Goal: Task Accomplishment & Management: Complete application form

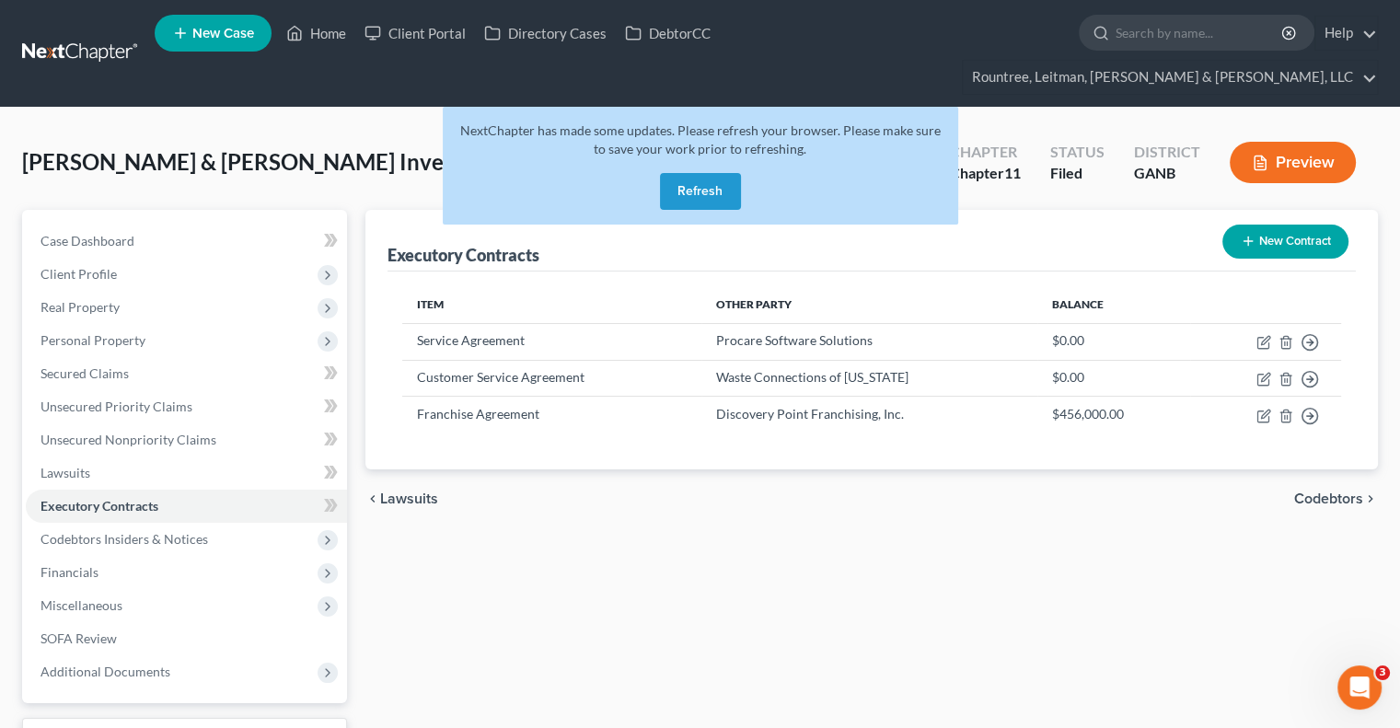
click at [703, 173] on button "Refresh" at bounding box center [700, 191] width 81 height 37
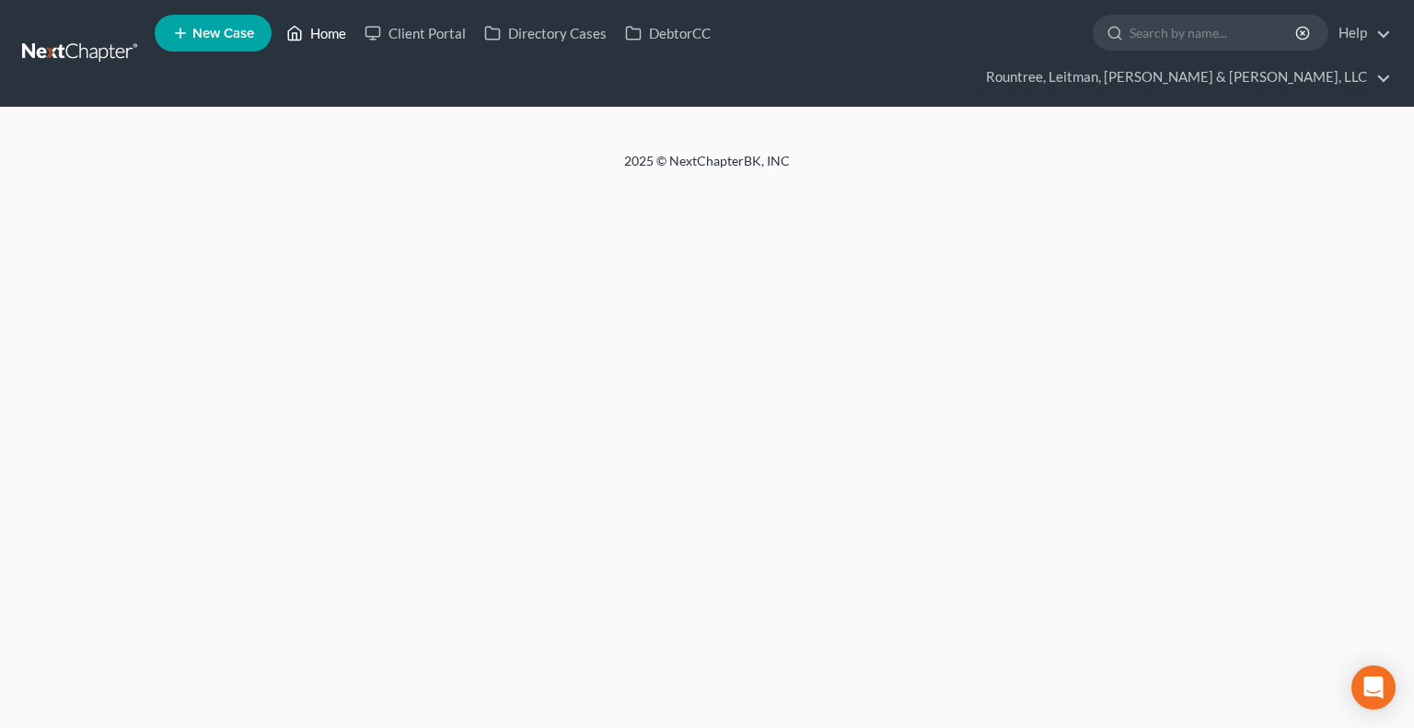
click at [328, 36] on link "Home" at bounding box center [316, 33] width 78 height 33
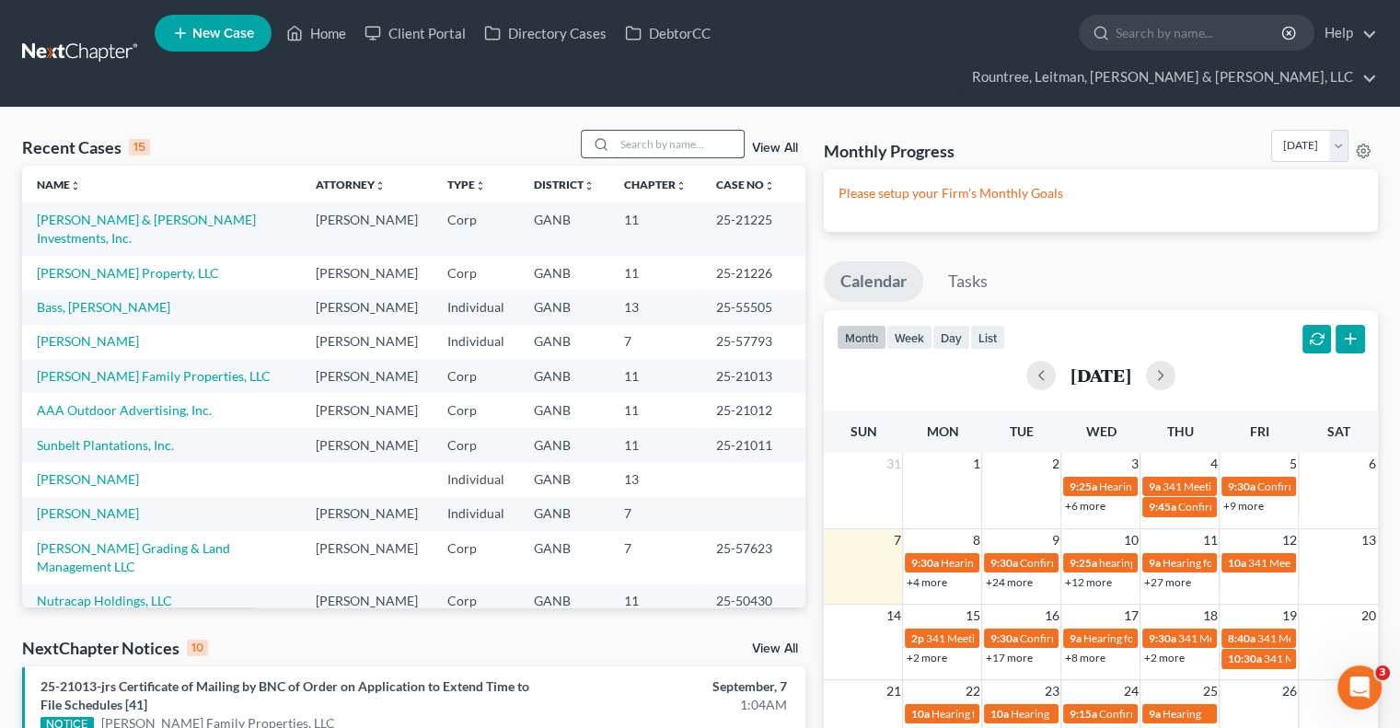
click at [669, 131] on input "search" at bounding box center [679, 144] width 129 height 27
type input "caldwel"
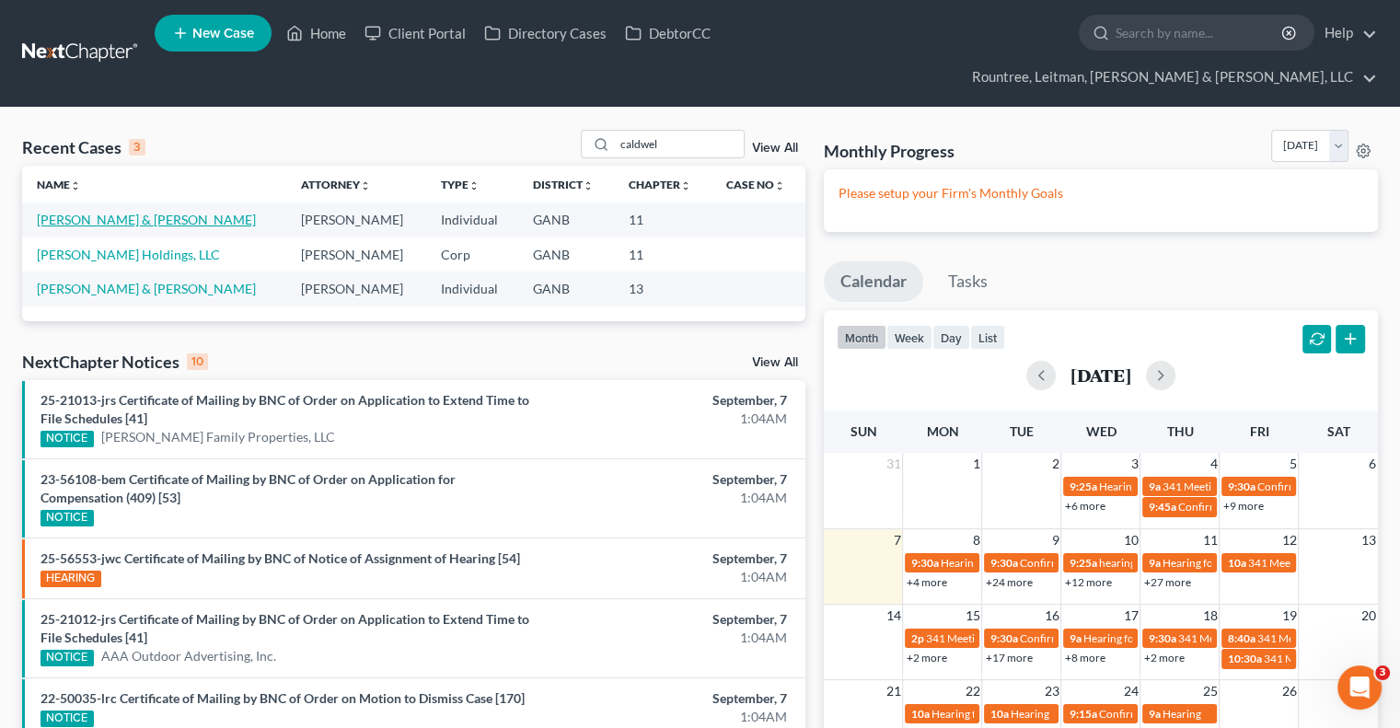
click at [99, 212] on link "[PERSON_NAME] & [PERSON_NAME]" at bounding box center [146, 220] width 219 height 16
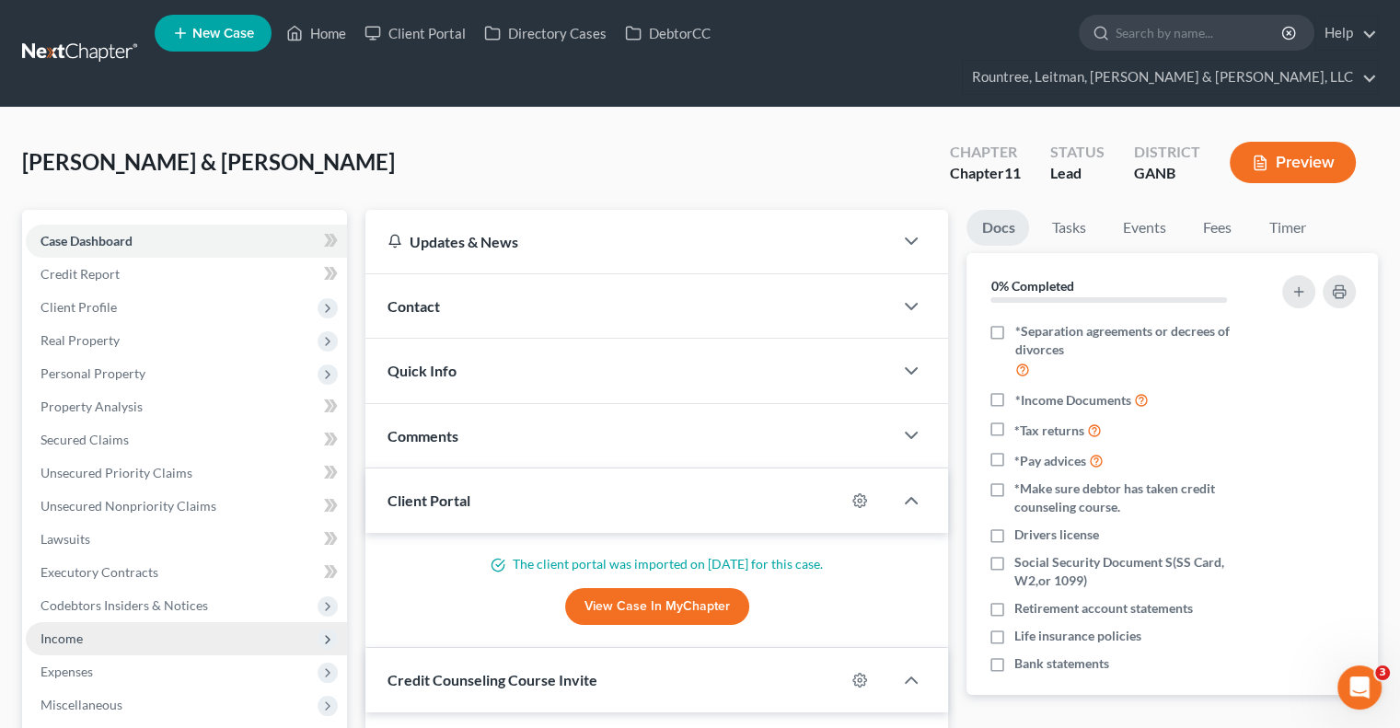
click at [66, 630] on span "Income" at bounding box center [61, 638] width 42 height 16
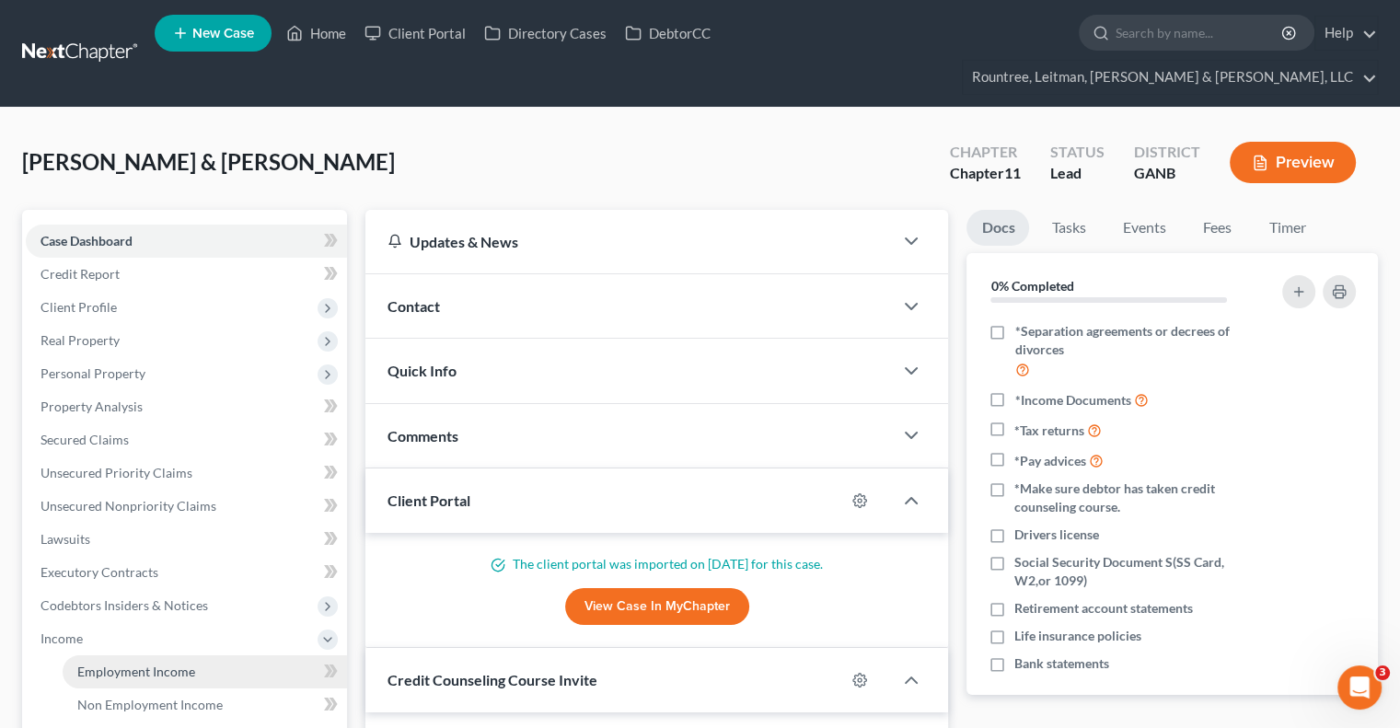
click at [180, 664] on span "Employment Income" at bounding box center [136, 672] width 118 height 16
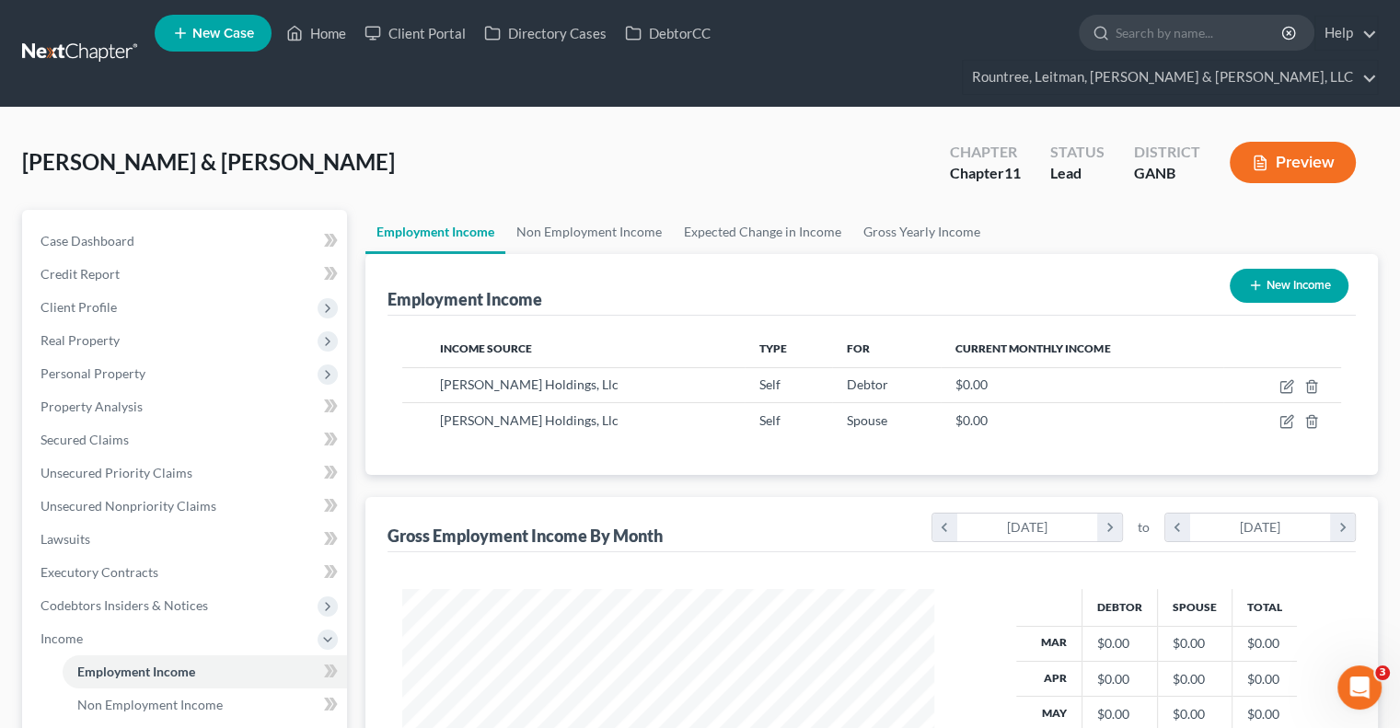
scroll to position [328, 568]
click at [187, 697] on span "Non Employment Income" at bounding box center [149, 705] width 145 height 16
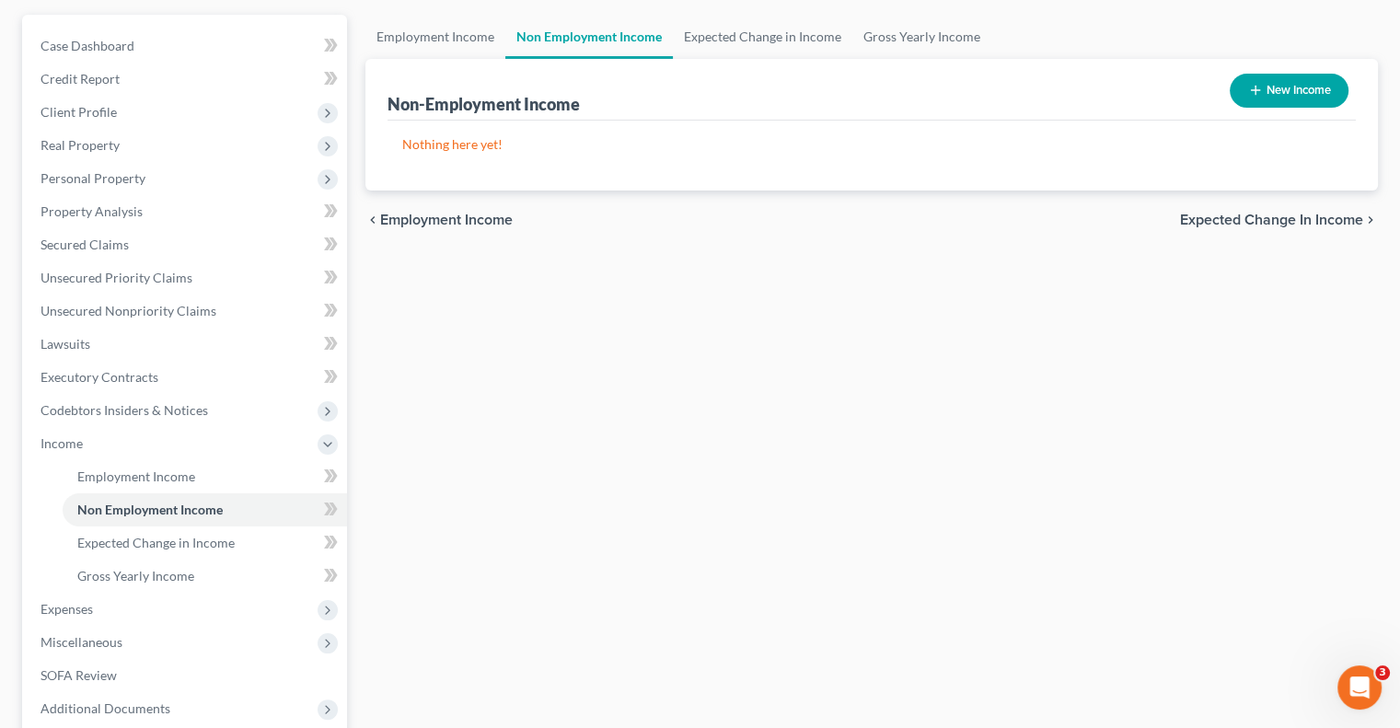
scroll to position [196, 0]
click at [65, 600] on span "Expenses" at bounding box center [66, 608] width 52 height 16
click at [93, 492] on link "Home" at bounding box center [205, 508] width 284 height 33
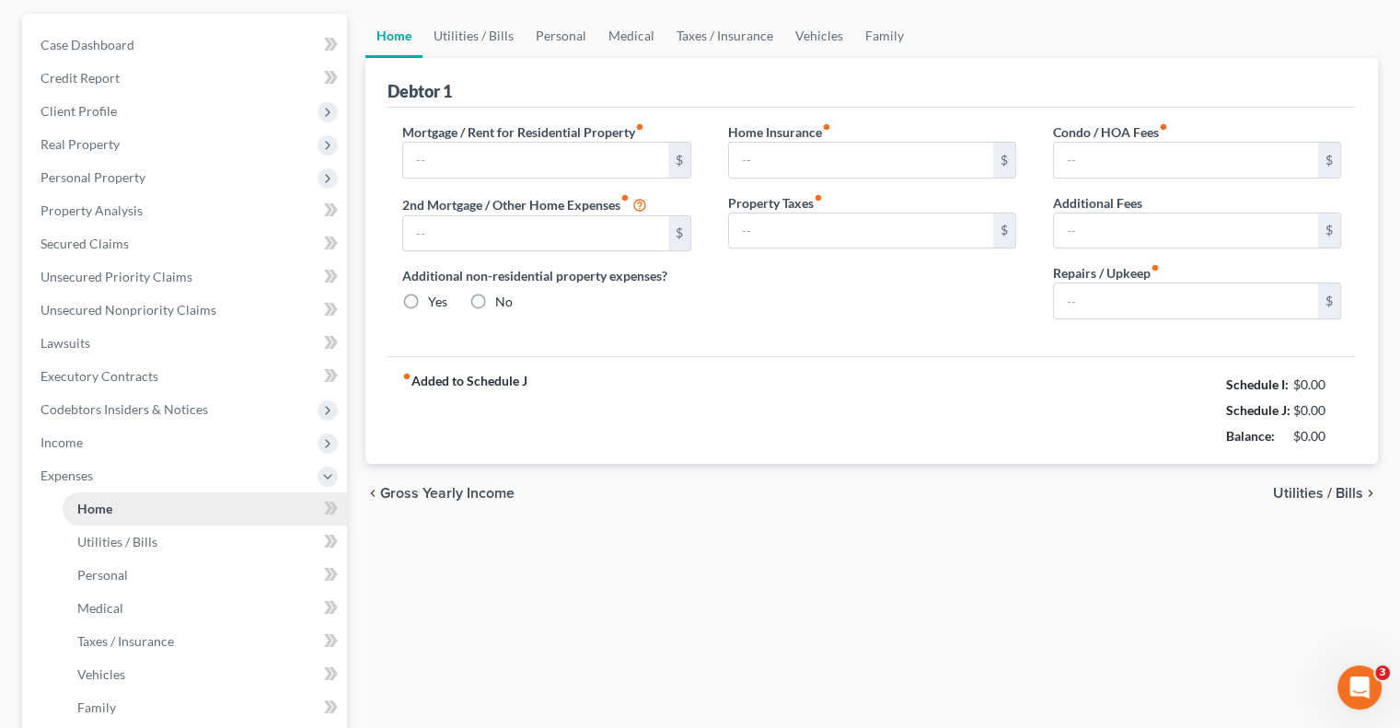
type input "1,124.09"
type input "350.00"
radio input "true"
type input "313.02"
type input "540.25"
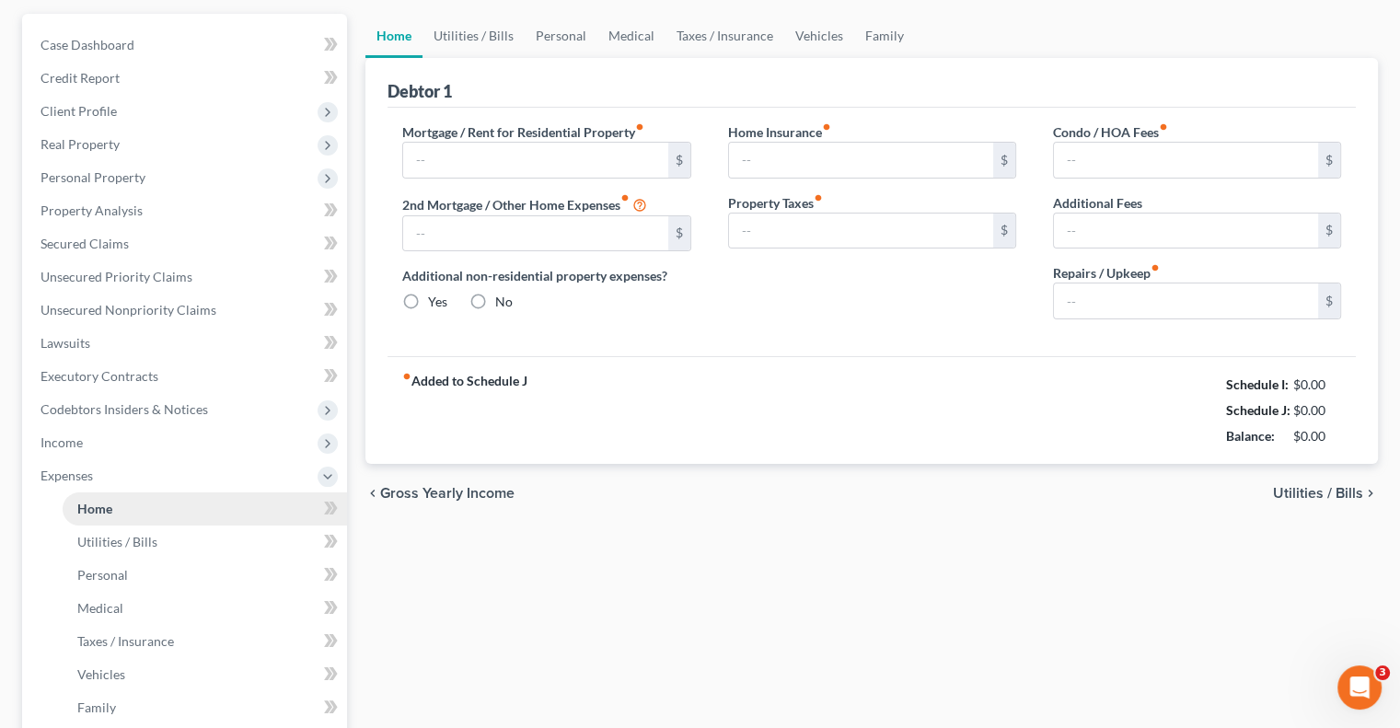
type input "56.25"
type input "0.00"
type input "1,500.00"
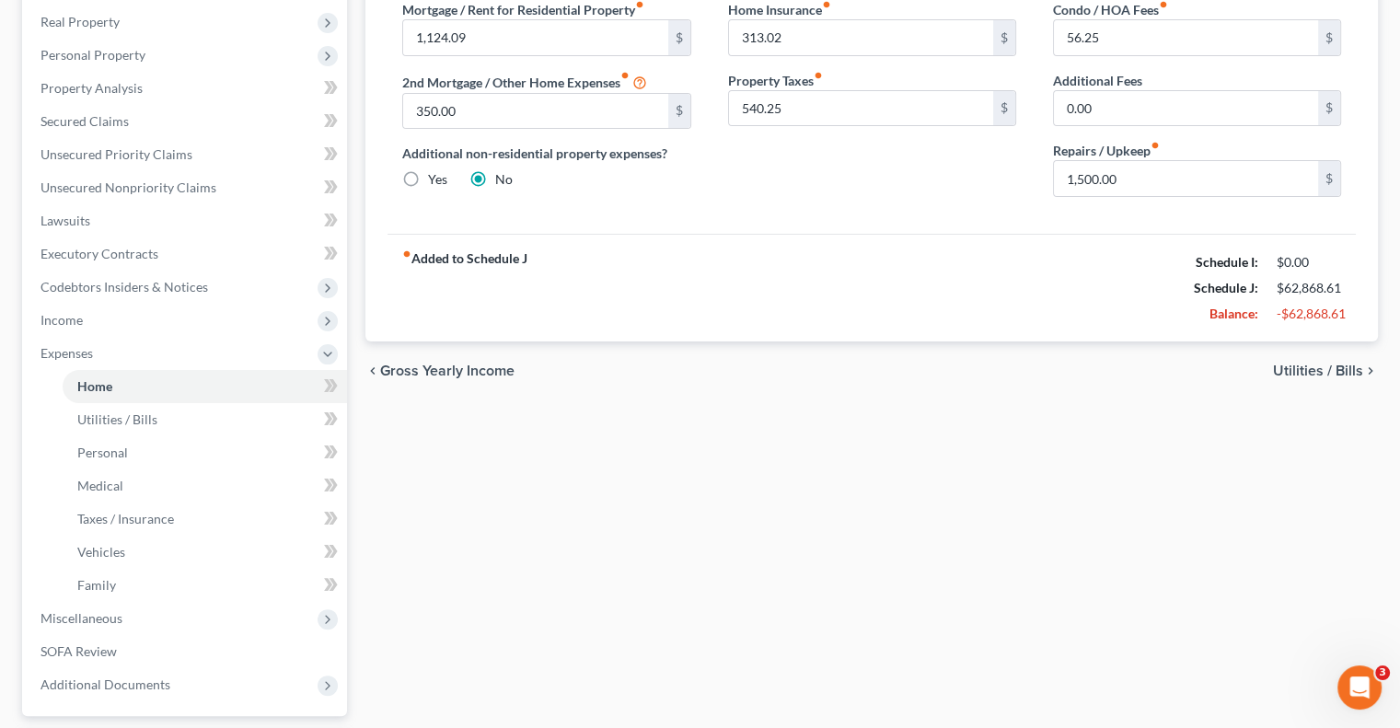
scroll to position [342, 0]
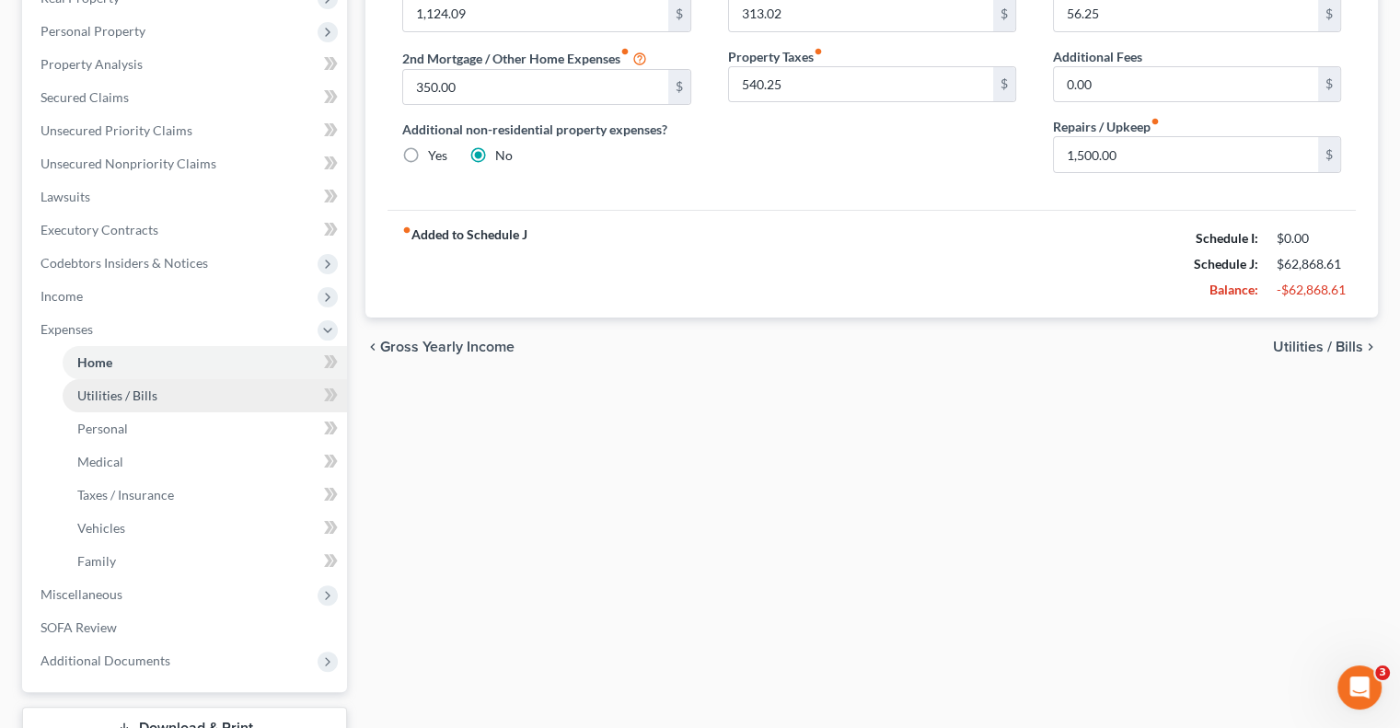
click at [120, 387] on span "Utilities / Bills" at bounding box center [117, 395] width 80 height 16
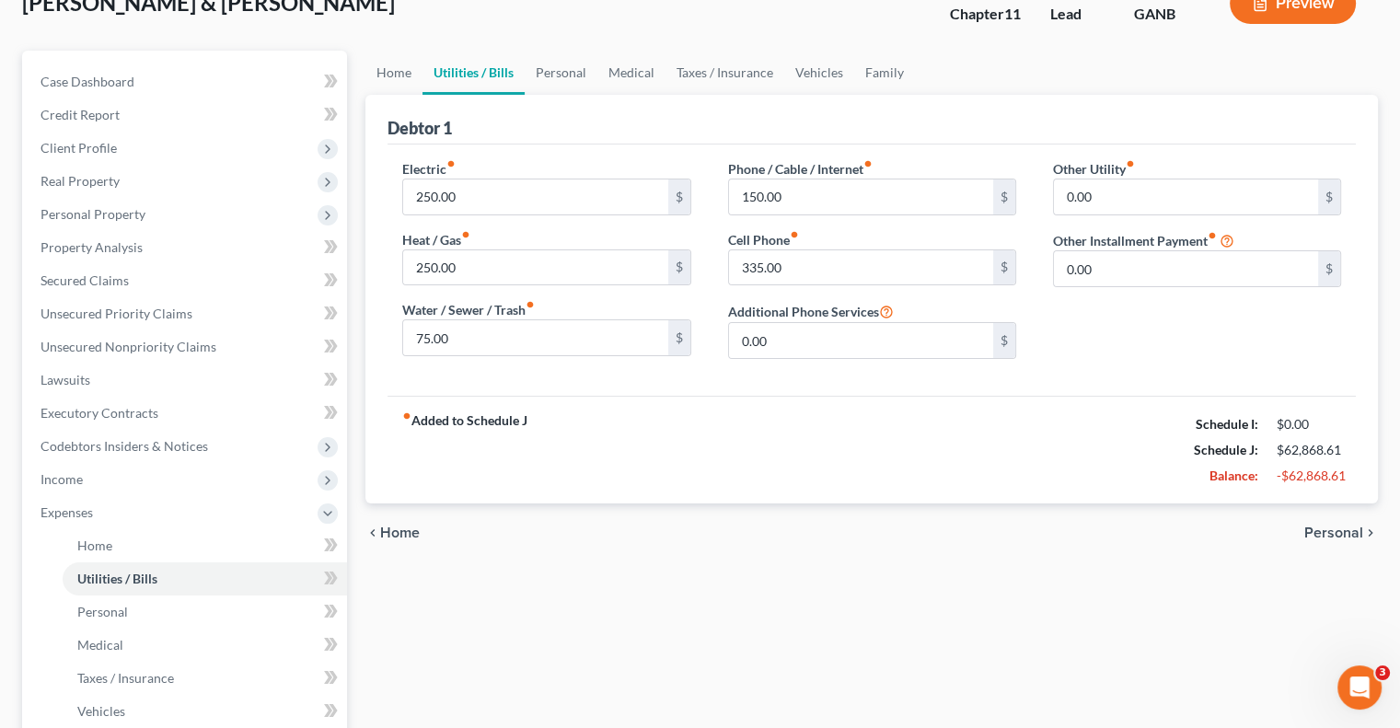
scroll to position [270, 0]
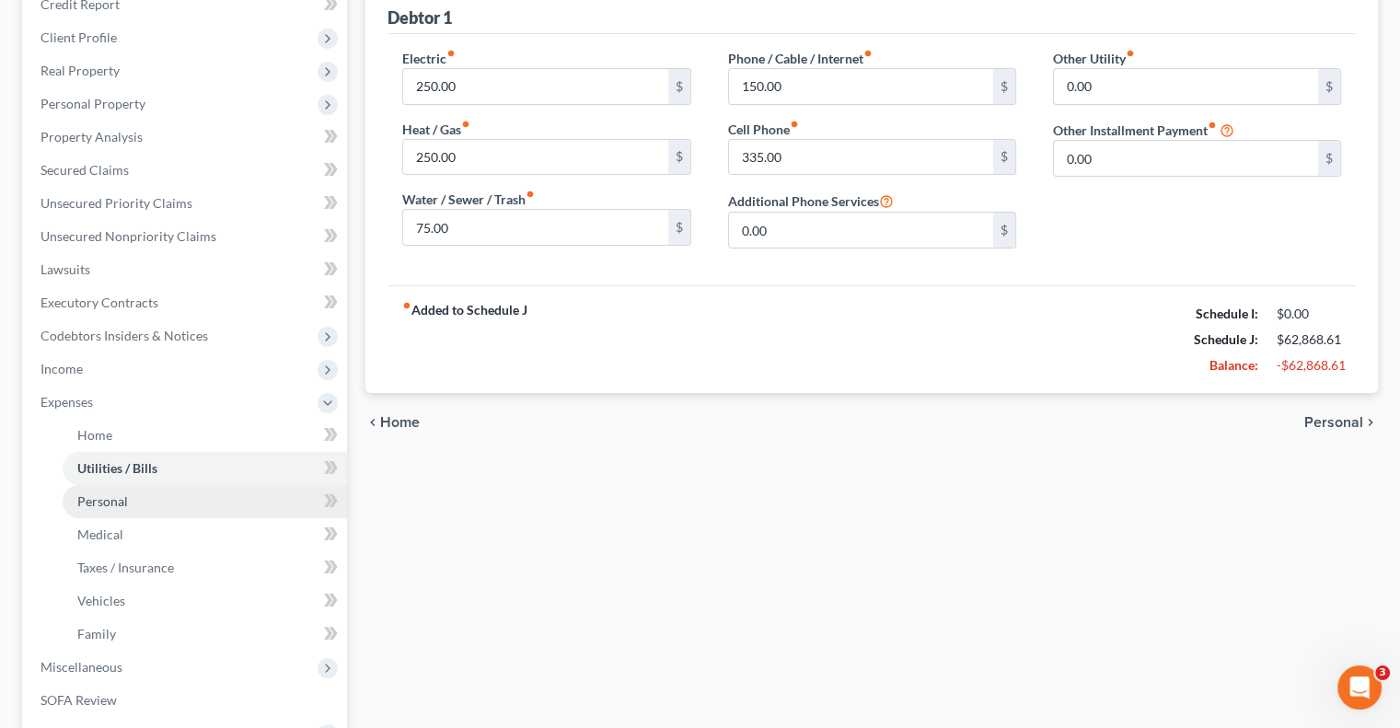
click at [121, 493] on span "Personal" at bounding box center [102, 501] width 51 height 16
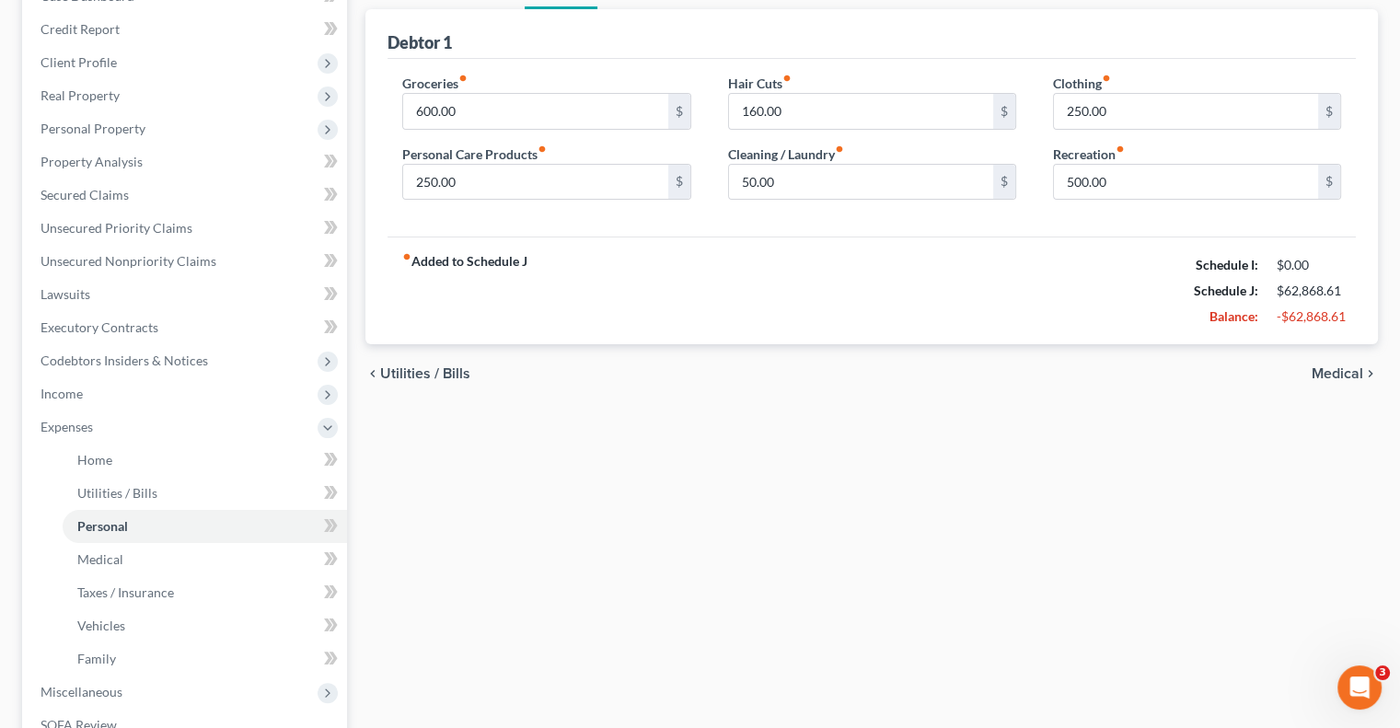
scroll to position [318, 0]
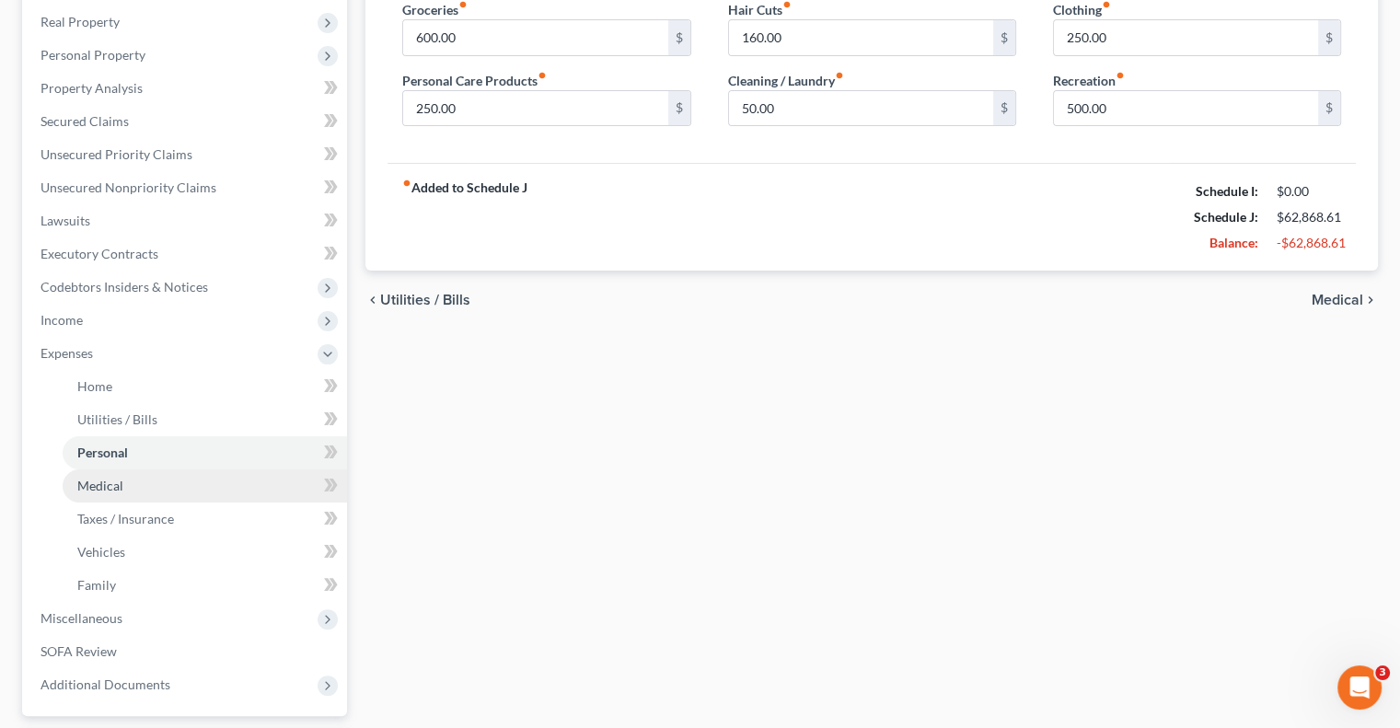
click at [117, 478] on span "Medical" at bounding box center [100, 486] width 46 height 16
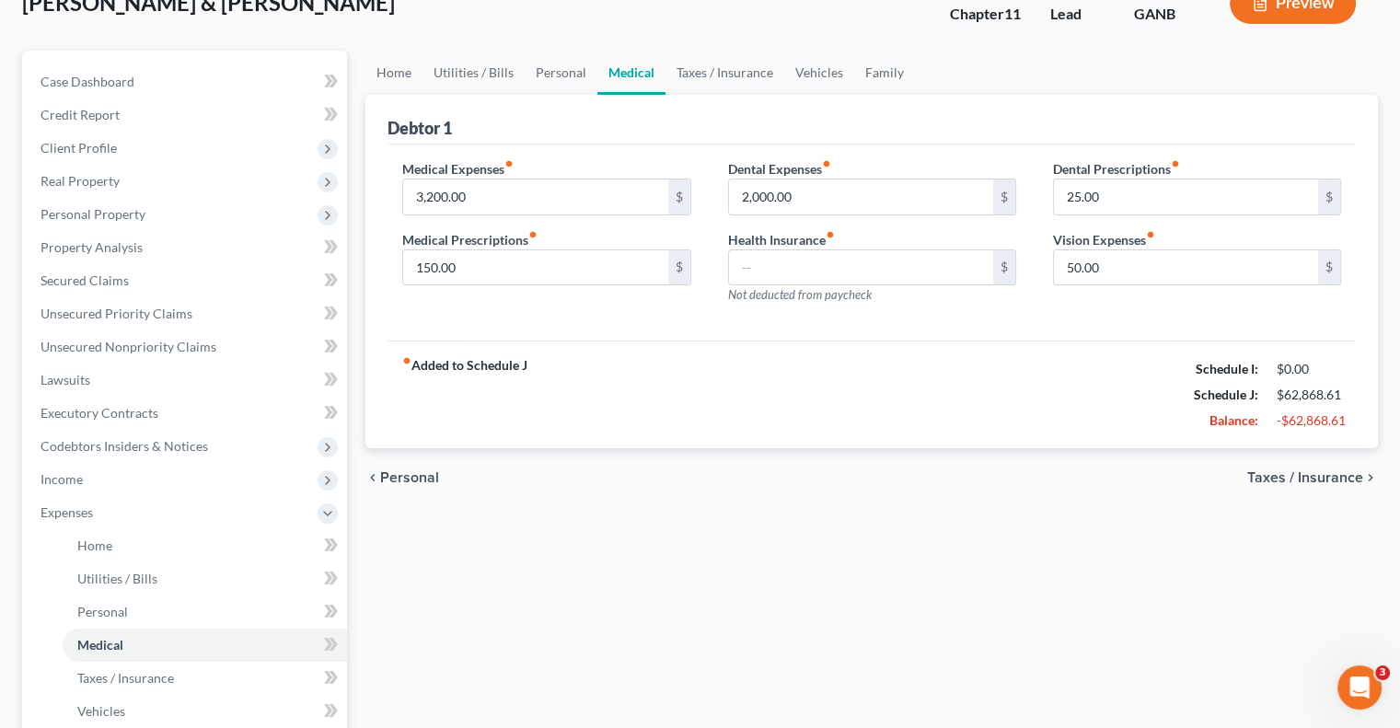
scroll to position [184, 0]
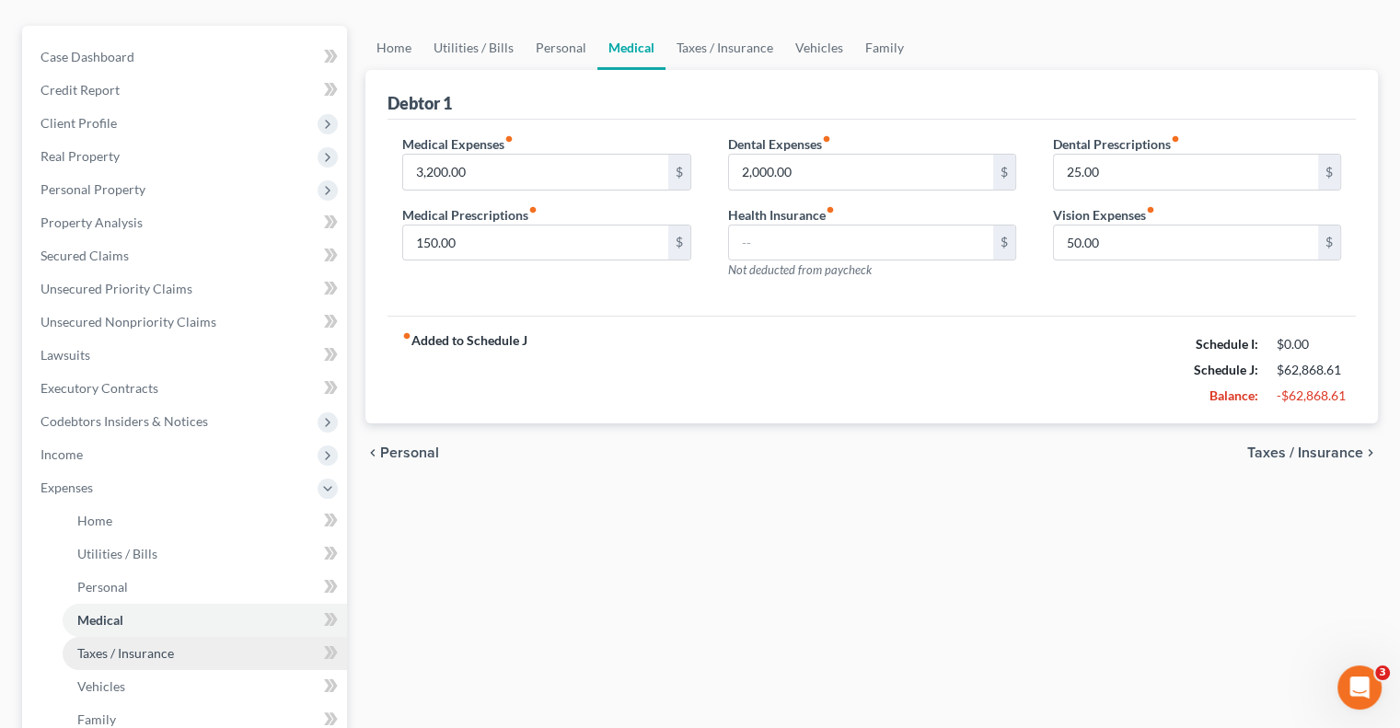
click at [153, 645] on span "Taxes / Insurance" at bounding box center [125, 653] width 97 height 16
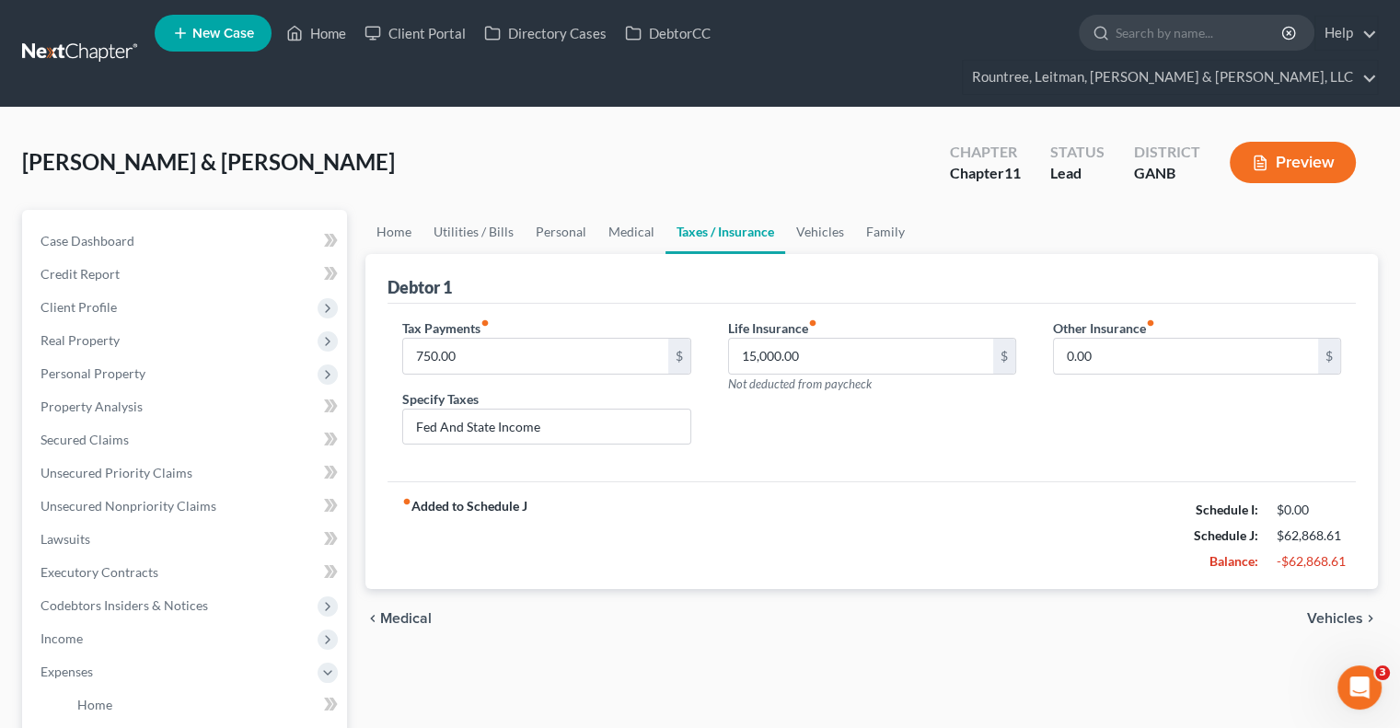
scroll to position [447, 0]
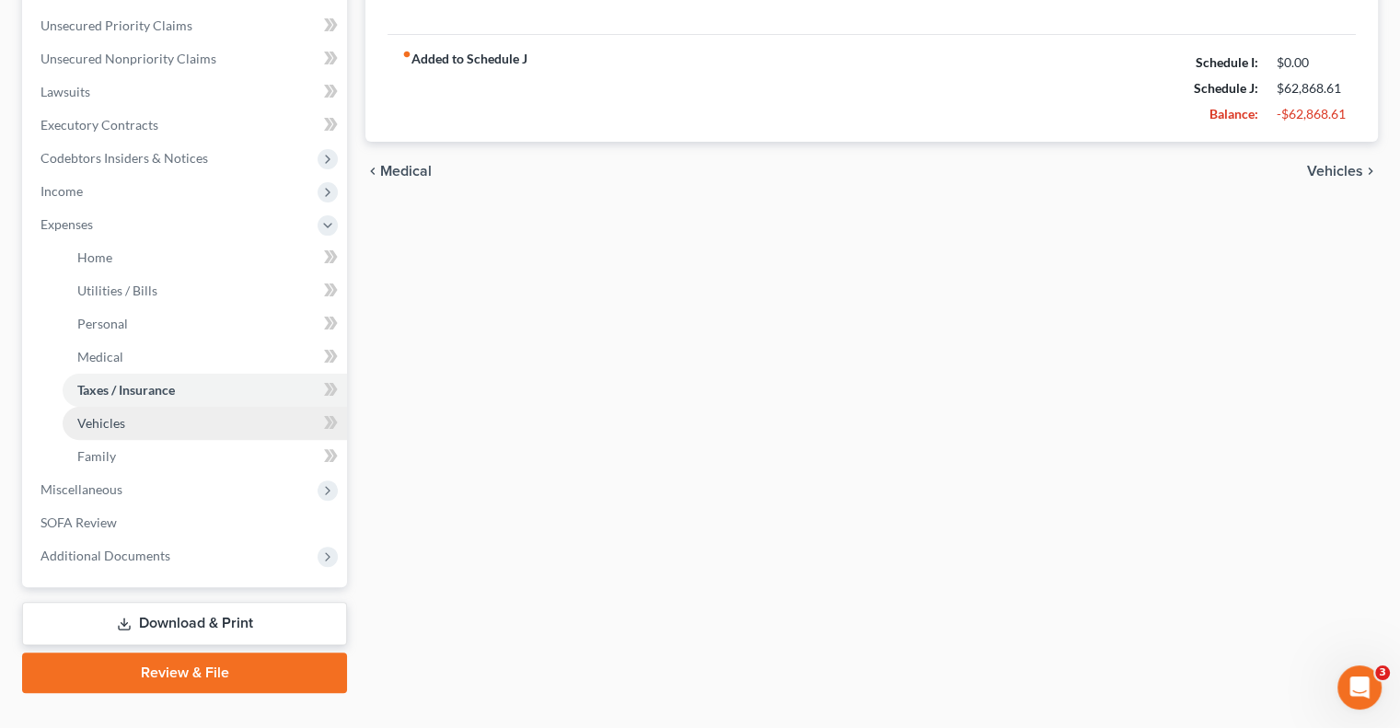
click at [113, 415] on span "Vehicles" at bounding box center [101, 423] width 48 height 16
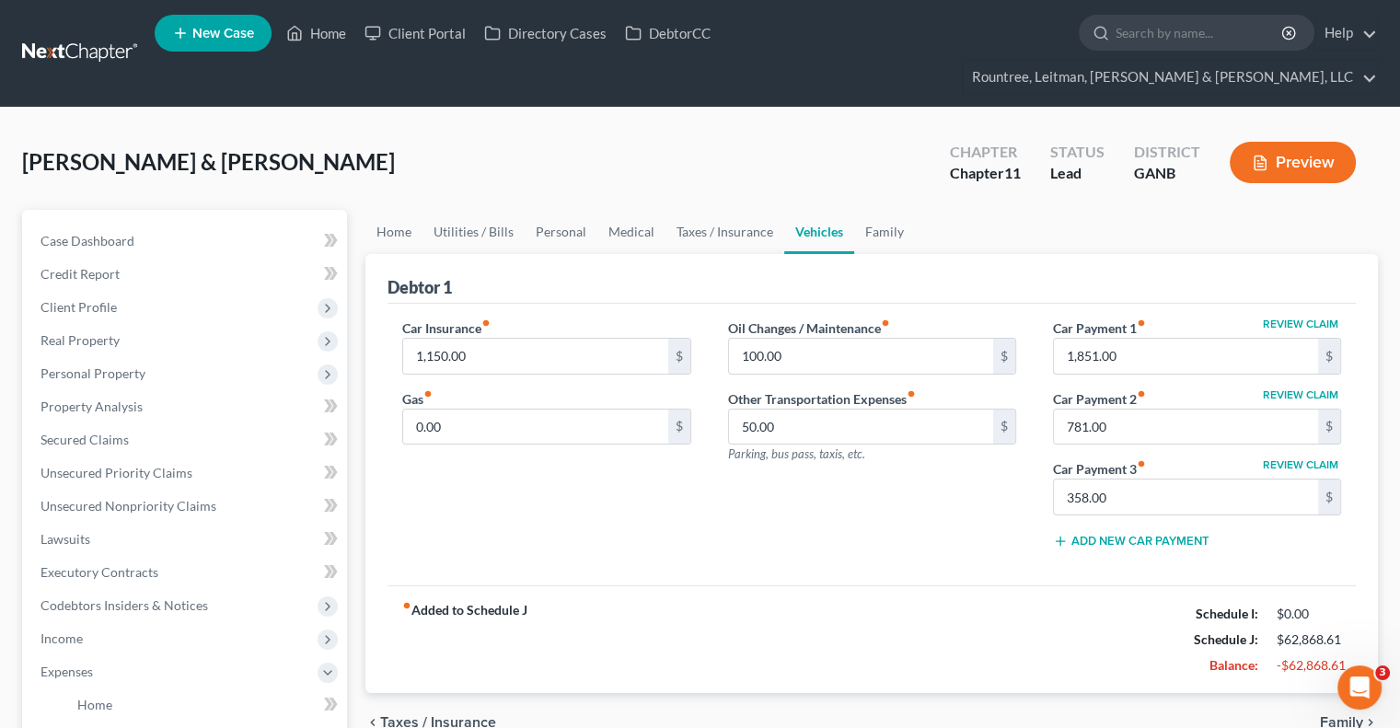
scroll to position [447, 0]
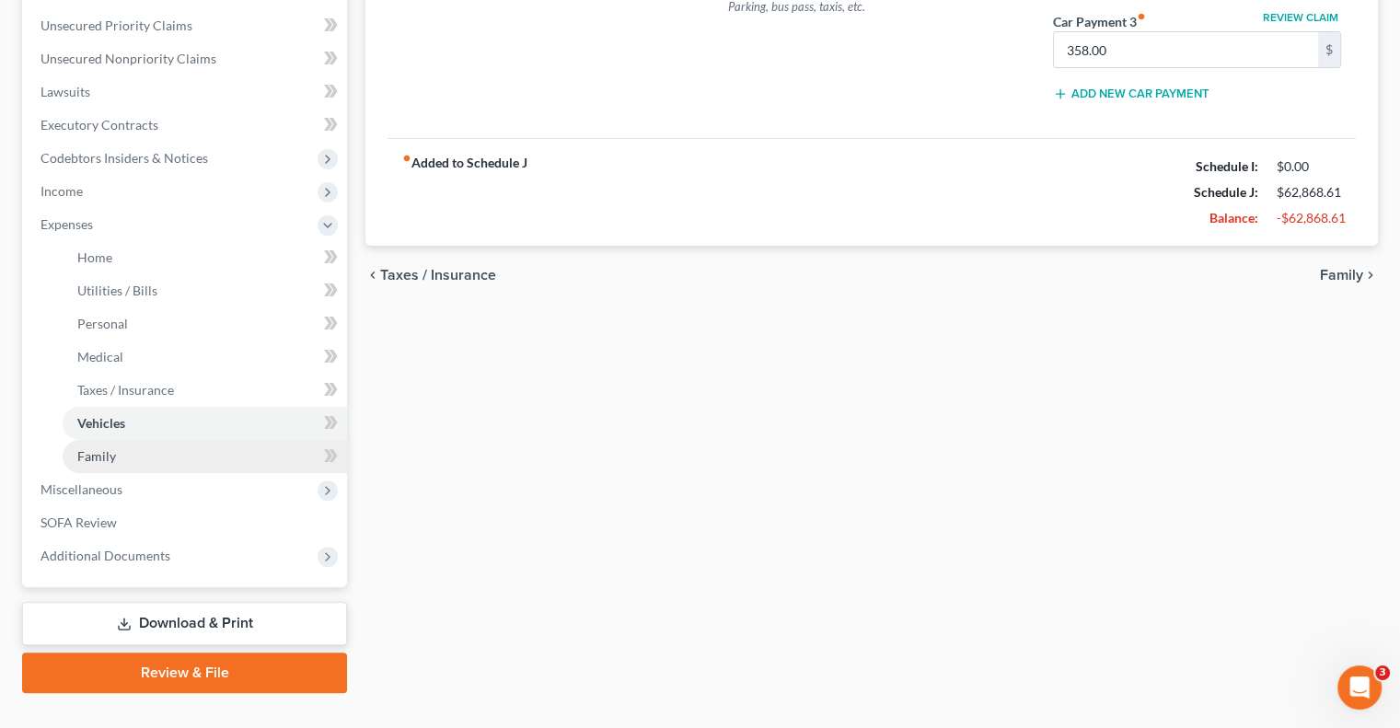
click at [144, 440] on link "Family" at bounding box center [205, 456] width 284 height 33
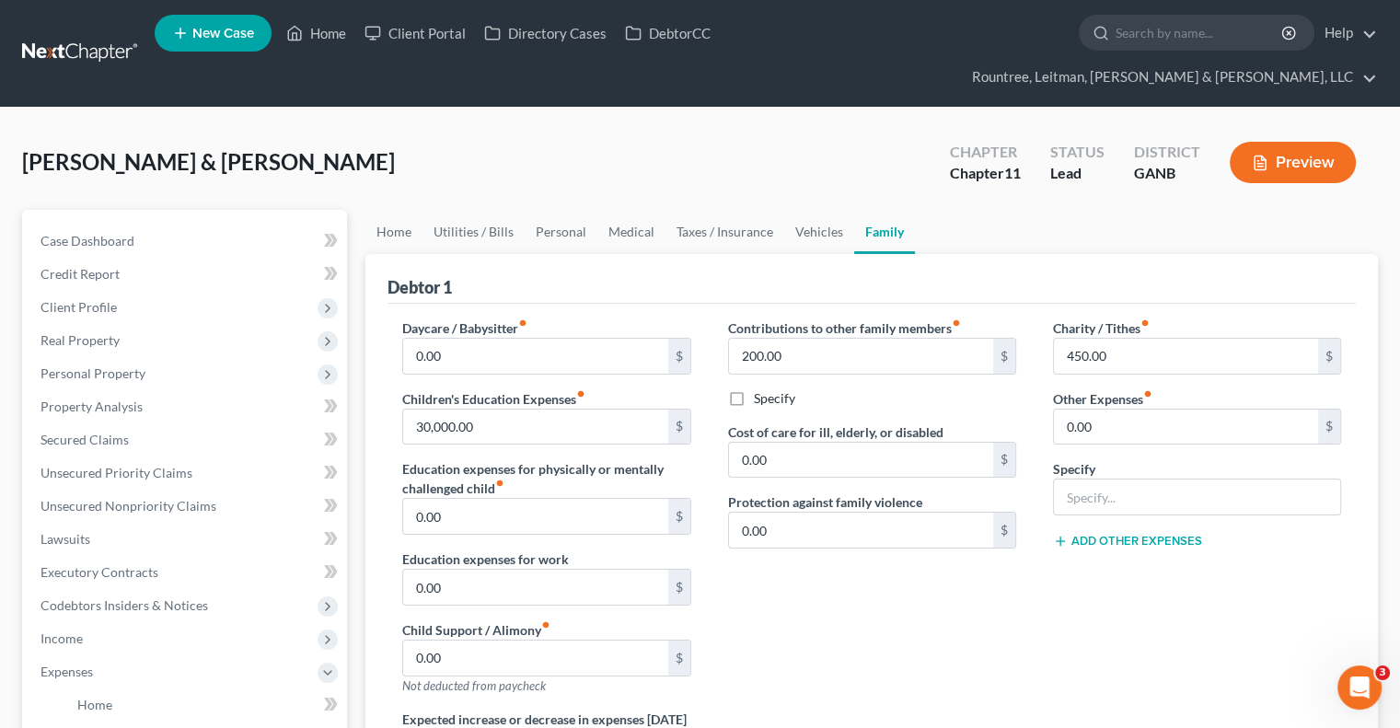
scroll to position [447, 0]
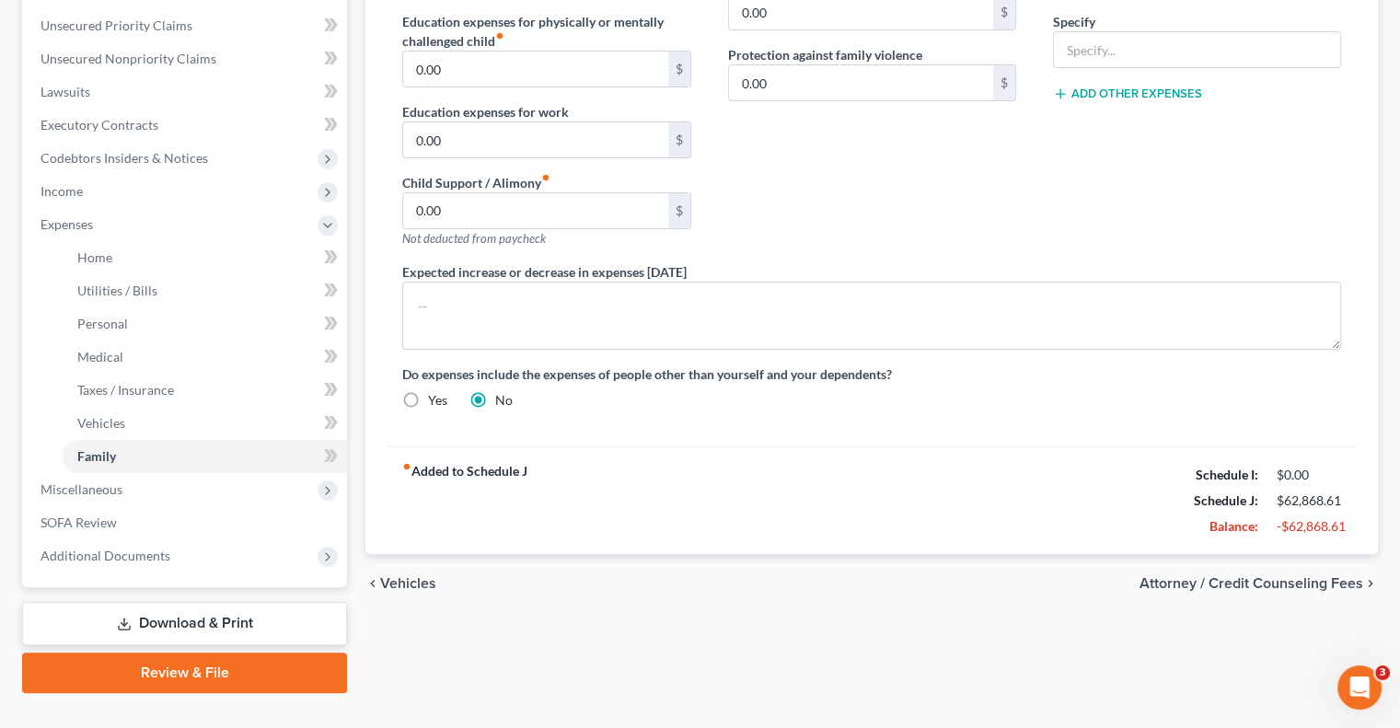
click at [201, 602] on link "Download & Print" at bounding box center [184, 623] width 325 height 43
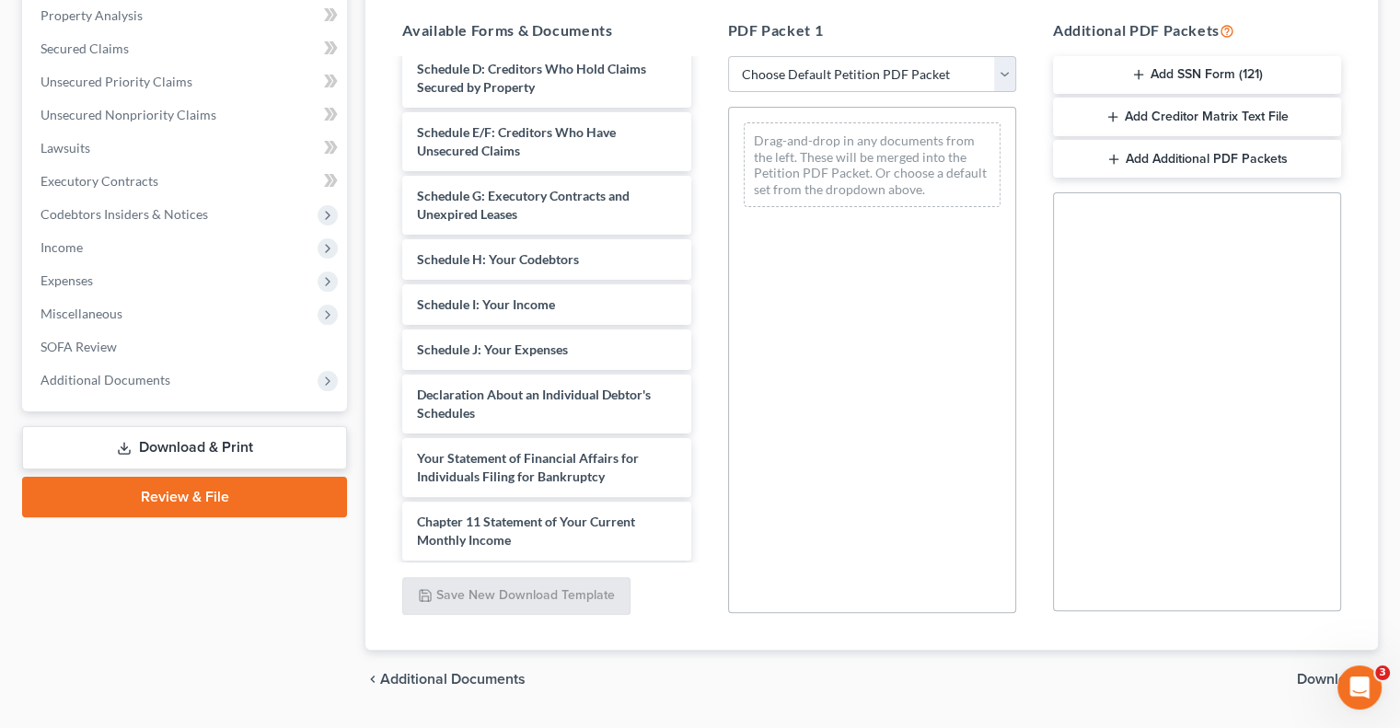
scroll to position [682, 0]
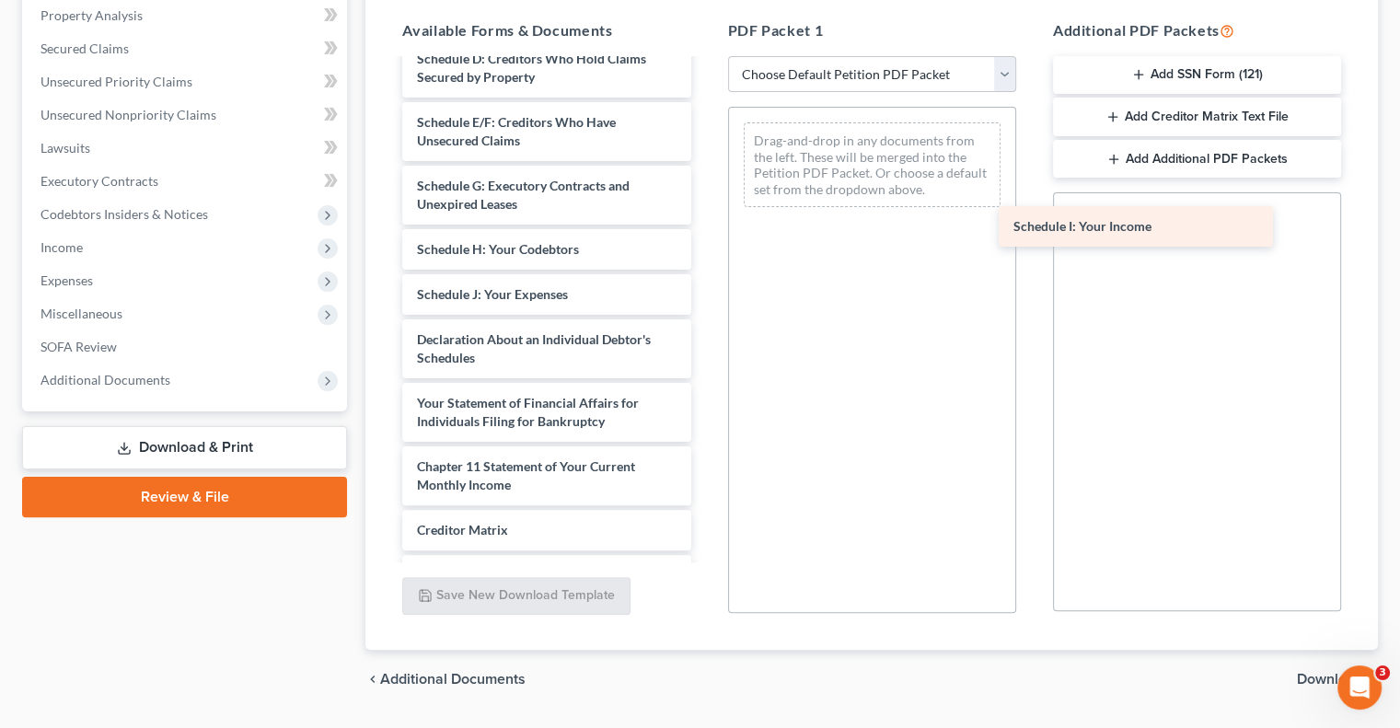
drag, startPoint x: 556, startPoint y: 272, endPoint x: 1158, endPoint y: 211, distance: 605.0
click at [705, 211] on div "Schedule I: Your Income Credit_Report_11142024.pdf Shaun_DL_back.pdf Shaun_DL.p…" at bounding box center [546, 41] width 318 height 1325
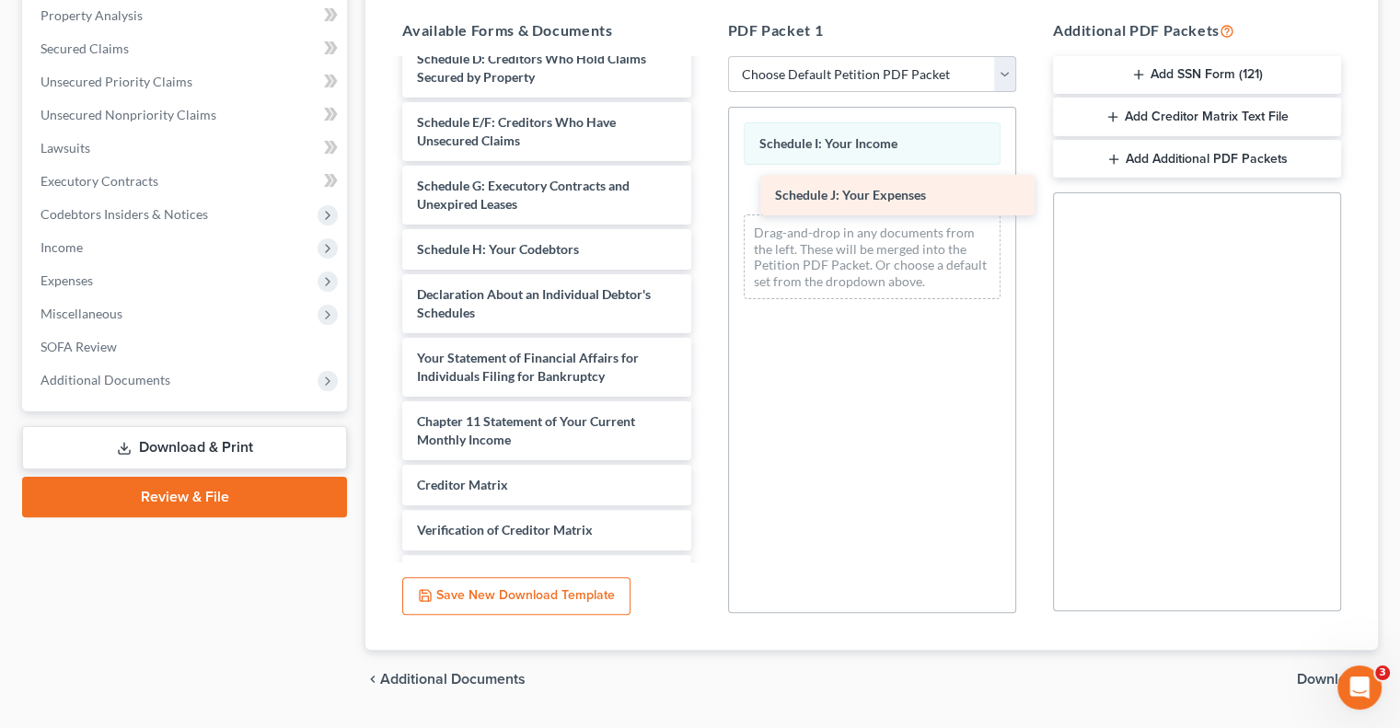
drag, startPoint x: 534, startPoint y: 280, endPoint x: 885, endPoint y: 183, distance: 364.6
click at [705, 183] on div "Schedule J: Your Expenses Credit_Report_11142024.pdf Shaun_DL_back.pdf Shaun_DL…" at bounding box center [546, 19] width 318 height 1280
click at [1330, 672] on span "Download" at bounding box center [1330, 679] width 66 height 15
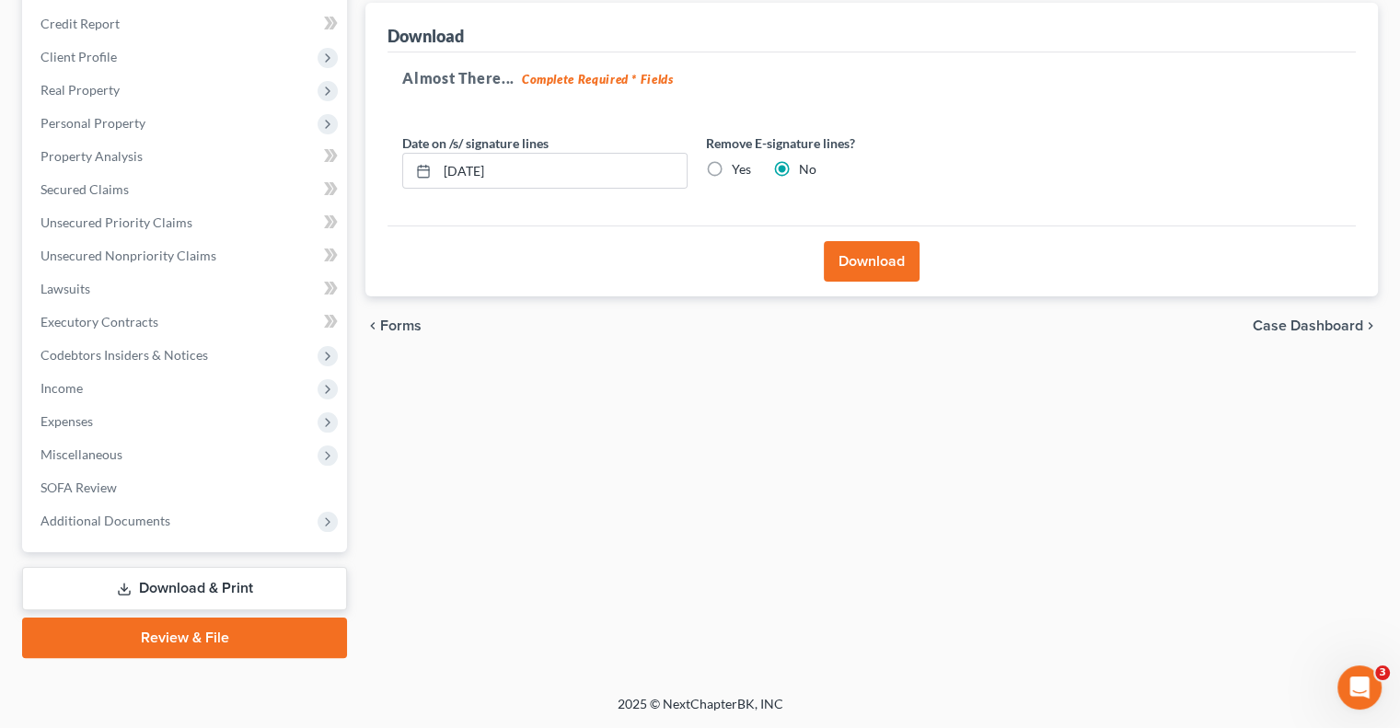
scroll to position [215, 0]
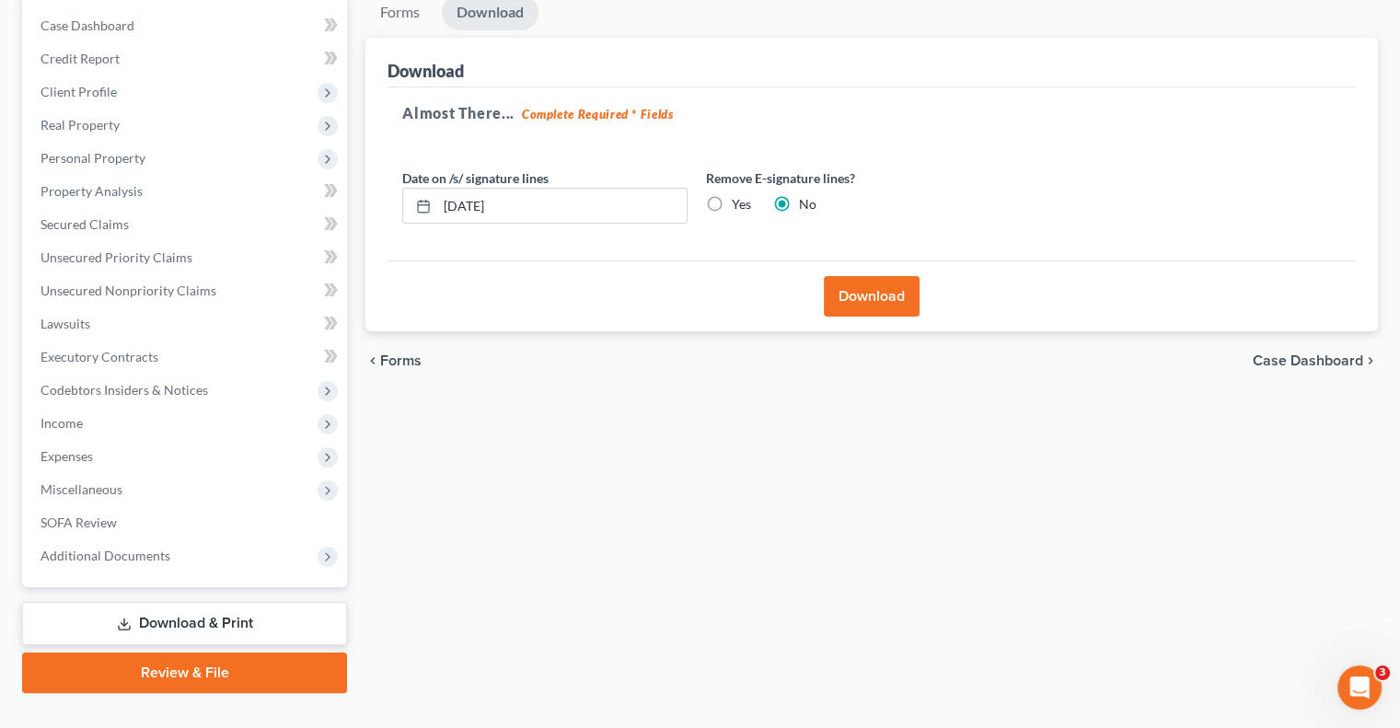
click at [732, 195] on label "Yes" at bounding box center [741, 204] width 19 height 18
click at [739, 195] on input "Yes" at bounding box center [745, 201] width 12 height 12
radio input "true"
radio input "false"
click at [862, 276] on button "Download" at bounding box center [872, 296] width 96 height 40
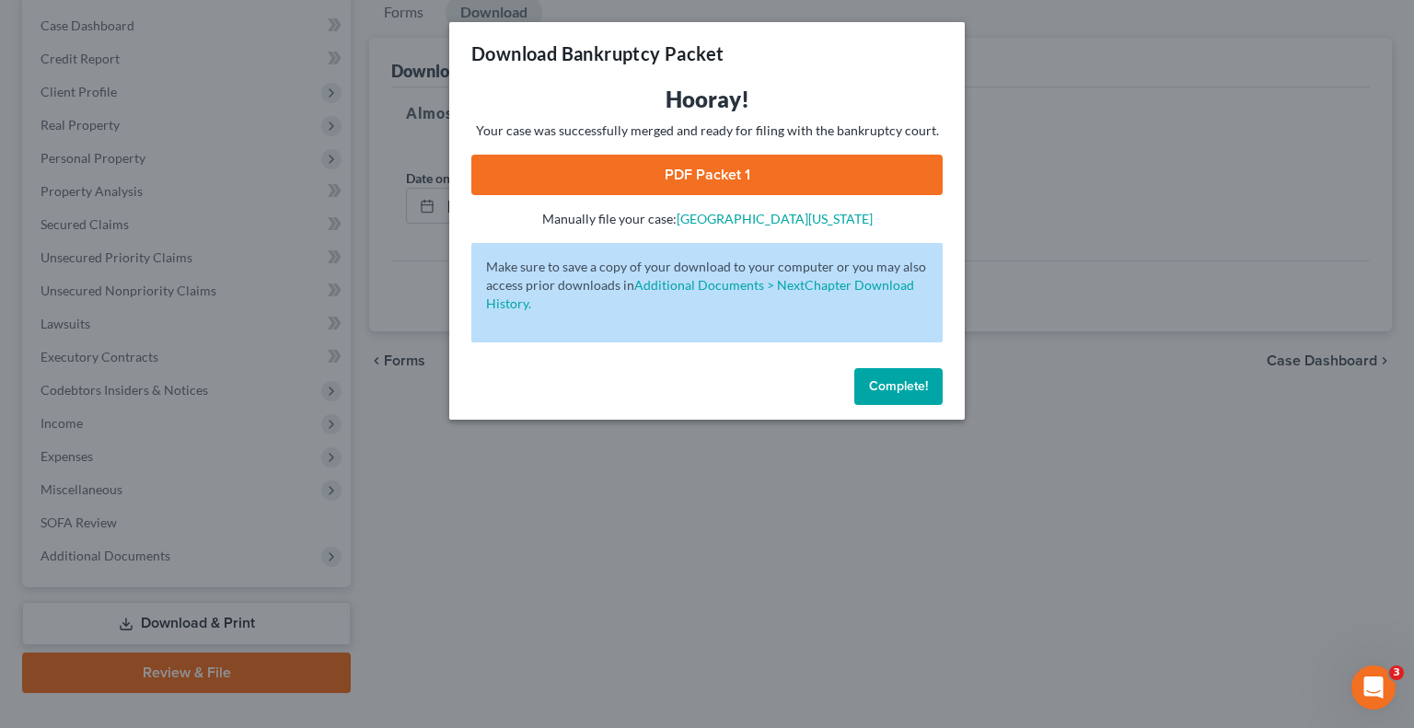
click at [710, 172] on link "PDF Packet 1" at bounding box center [706, 175] width 471 height 40
click at [891, 380] on span "Complete!" at bounding box center [898, 386] width 59 height 16
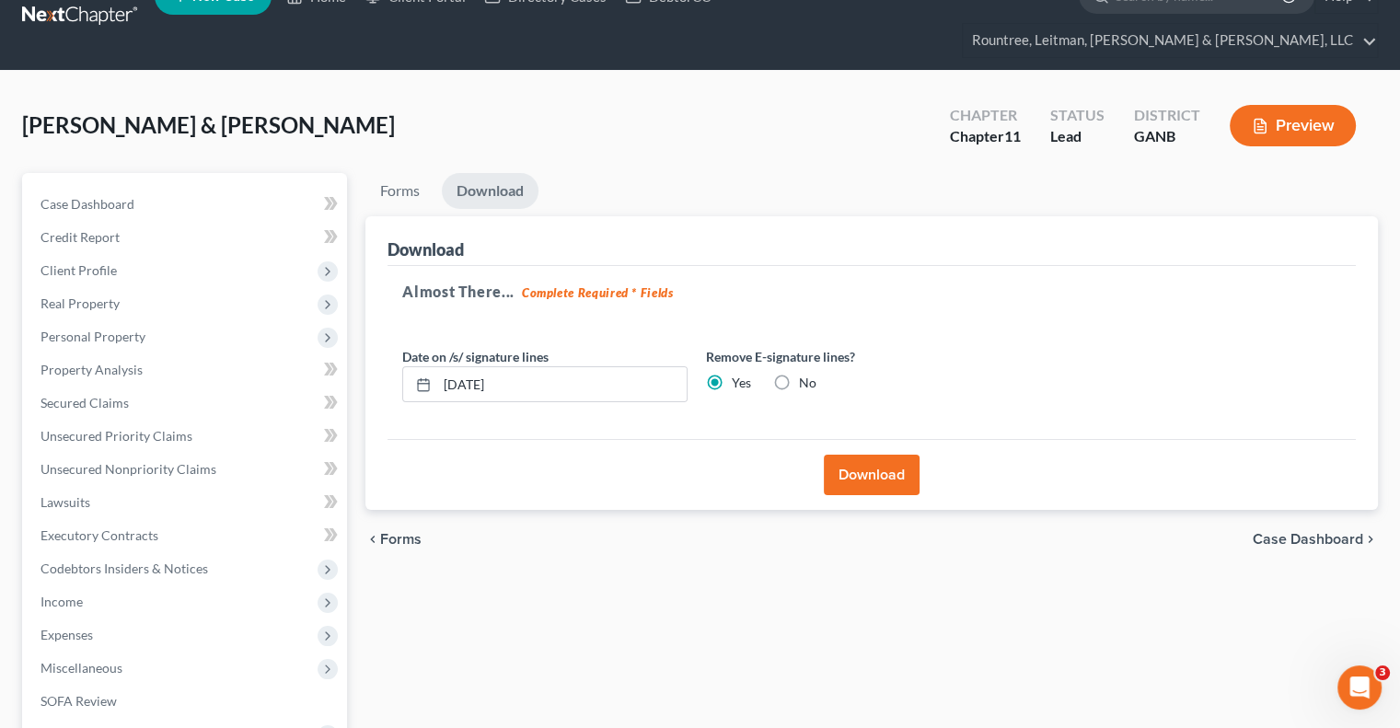
scroll to position [0, 0]
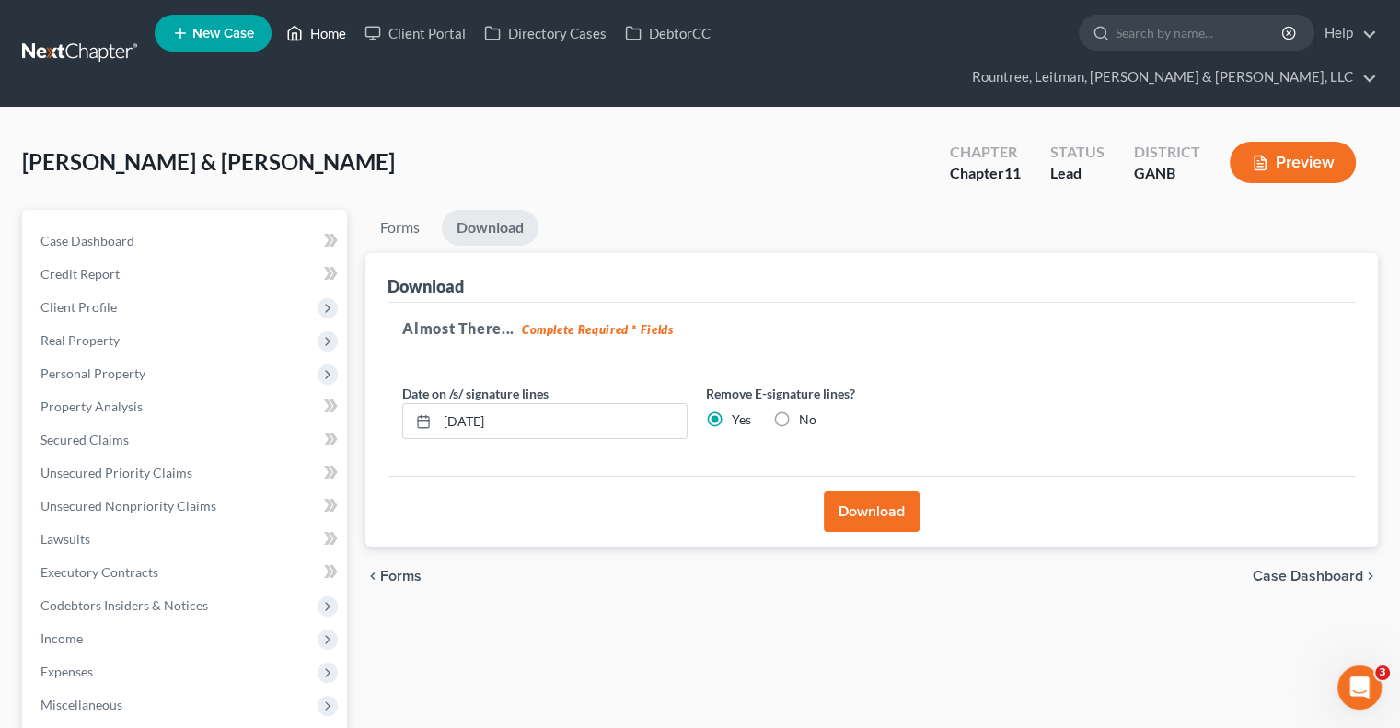
click at [352, 29] on link "Home" at bounding box center [316, 33] width 78 height 33
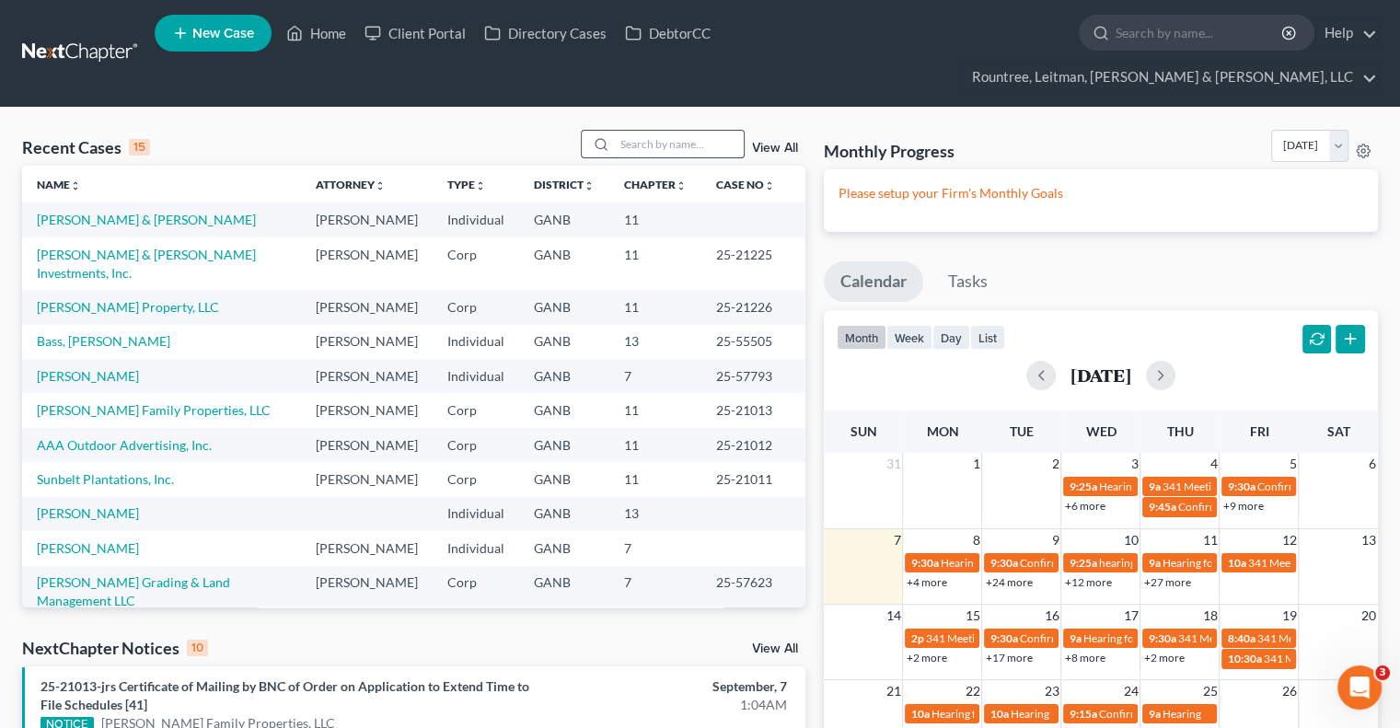
click at [644, 131] on input "search" at bounding box center [679, 144] width 129 height 27
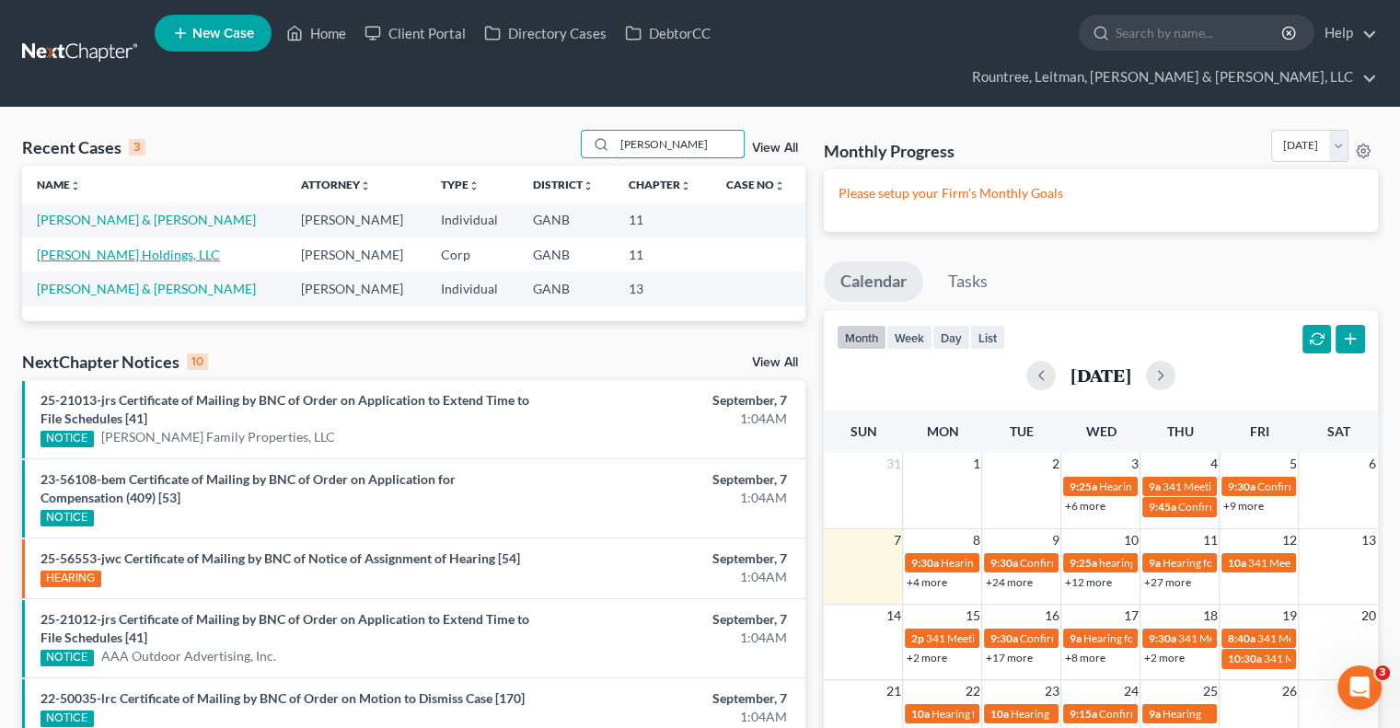
type input "[PERSON_NAME]"
click at [103, 247] on link "[PERSON_NAME] Holdings, LLC" at bounding box center [128, 255] width 183 height 16
